Goal: Task Accomplishment & Management: Use online tool/utility

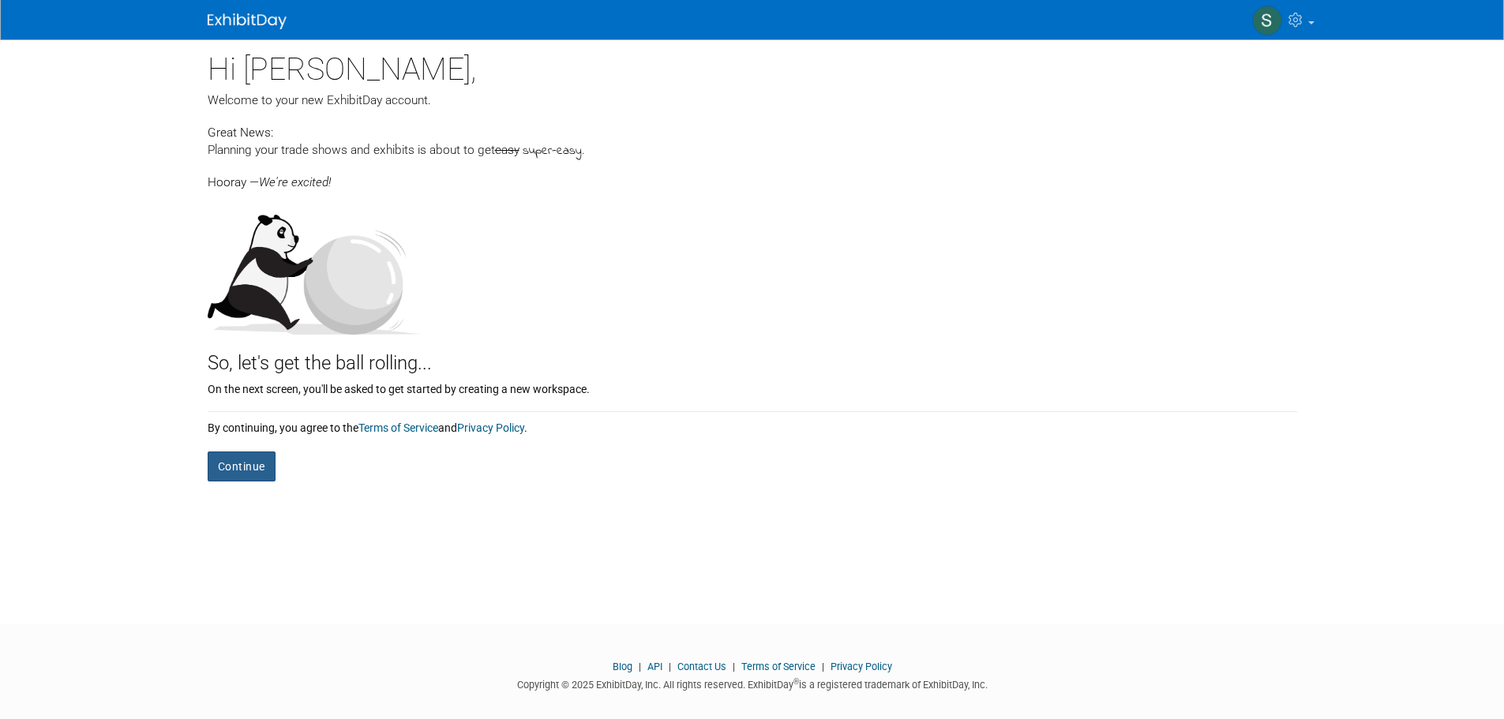
click at [264, 461] on button "Continue" at bounding box center [242, 467] width 68 height 30
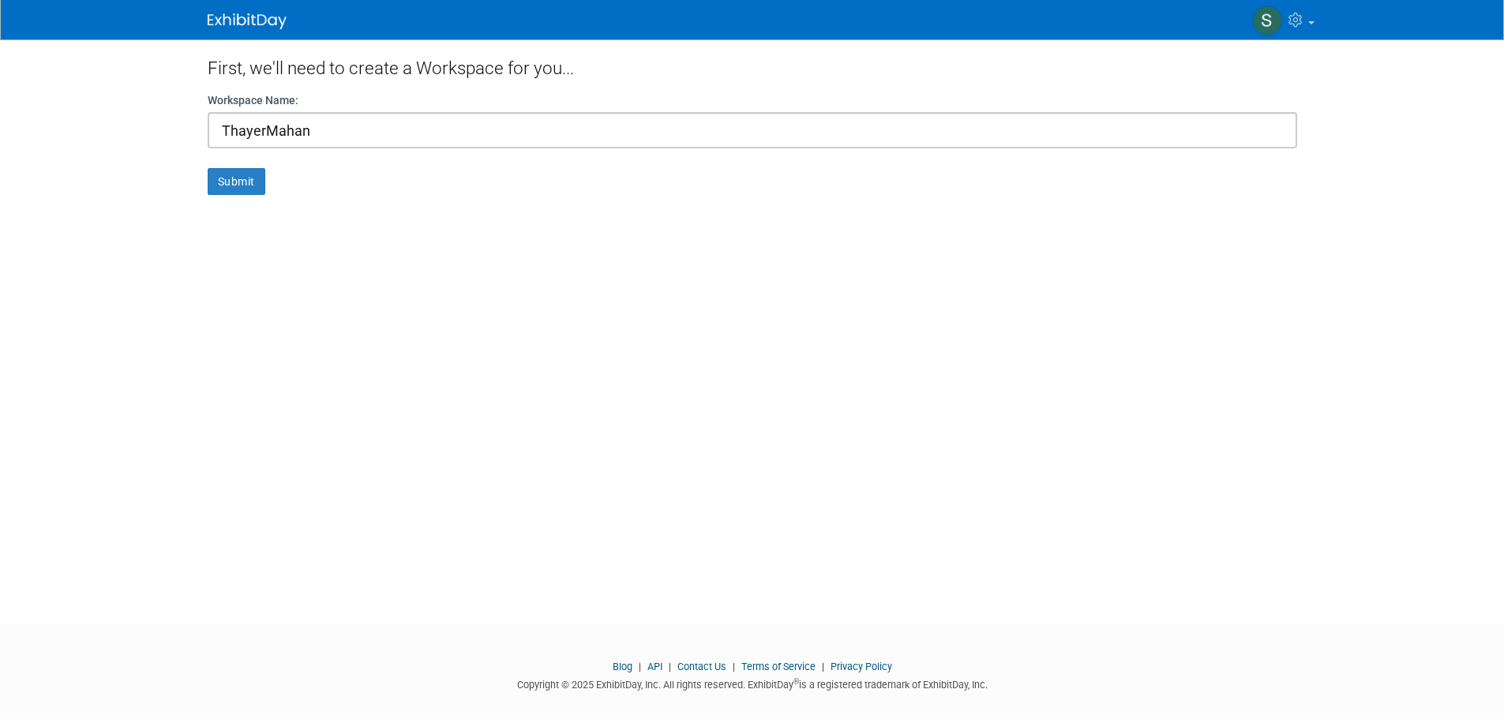
type input "ThayerMahan"
click at [208, 168] on button "Submit" at bounding box center [237, 181] width 58 height 27
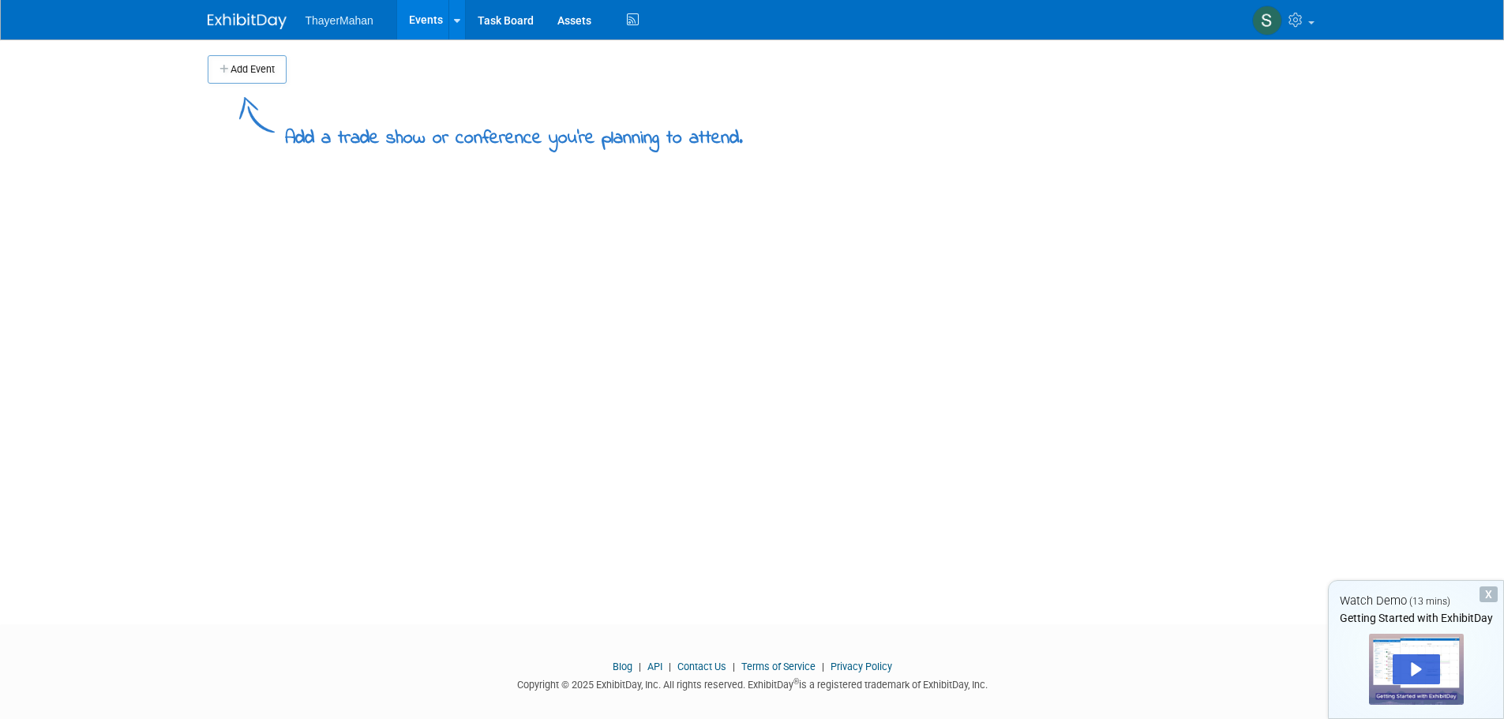
click at [418, 247] on div "Add Event Add a trade show or conference you're planning to attend. New Event D…" at bounding box center [752, 317] width 1113 height 557
click at [457, 21] on icon at bounding box center [457, 21] width 6 height 10
click at [387, 364] on div "Add Event Add a trade show or conference you're planning to attend. New Event D…" at bounding box center [752, 317] width 1113 height 557
